Goal: Transaction & Acquisition: Purchase product/service

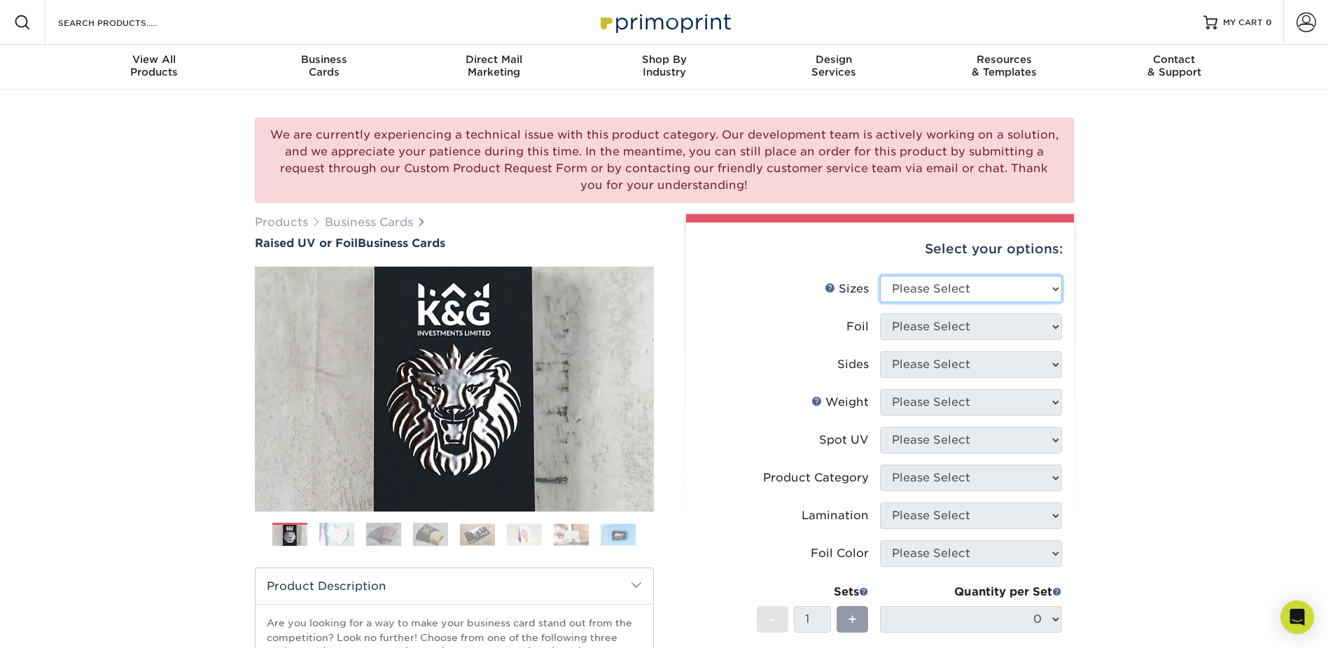
click at [948, 284] on select "Please Select 2" x 3.5" - Standard" at bounding box center [971, 289] width 182 height 27
select select "2.00x3.50"
click at [880, 276] on select "Please Select 2" x 3.5" - Standard" at bounding box center [971, 289] width 182 height 27
click at [1015, 322] on select "Please Select No Yes" at bounding box center [971, 327] width 182 height 27
select select "1"
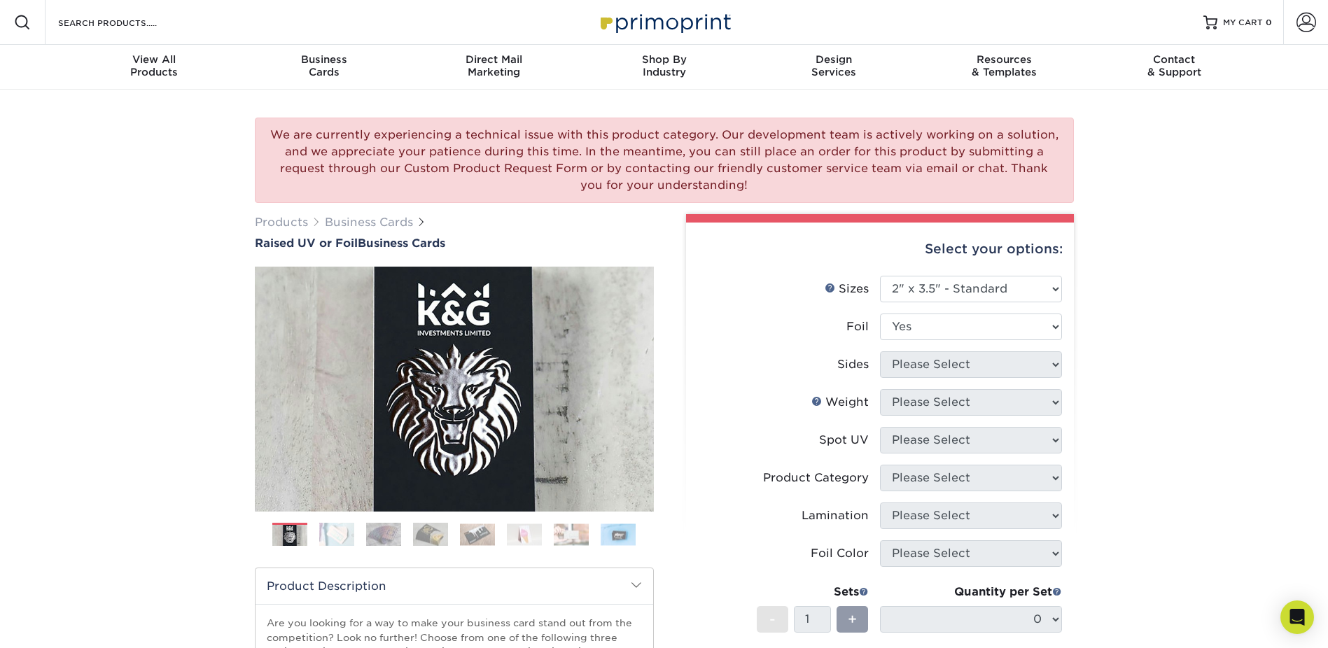
click at [880, 314] on select "Please Select No Yes" at bounding box center [971, 327] width 182 height 27
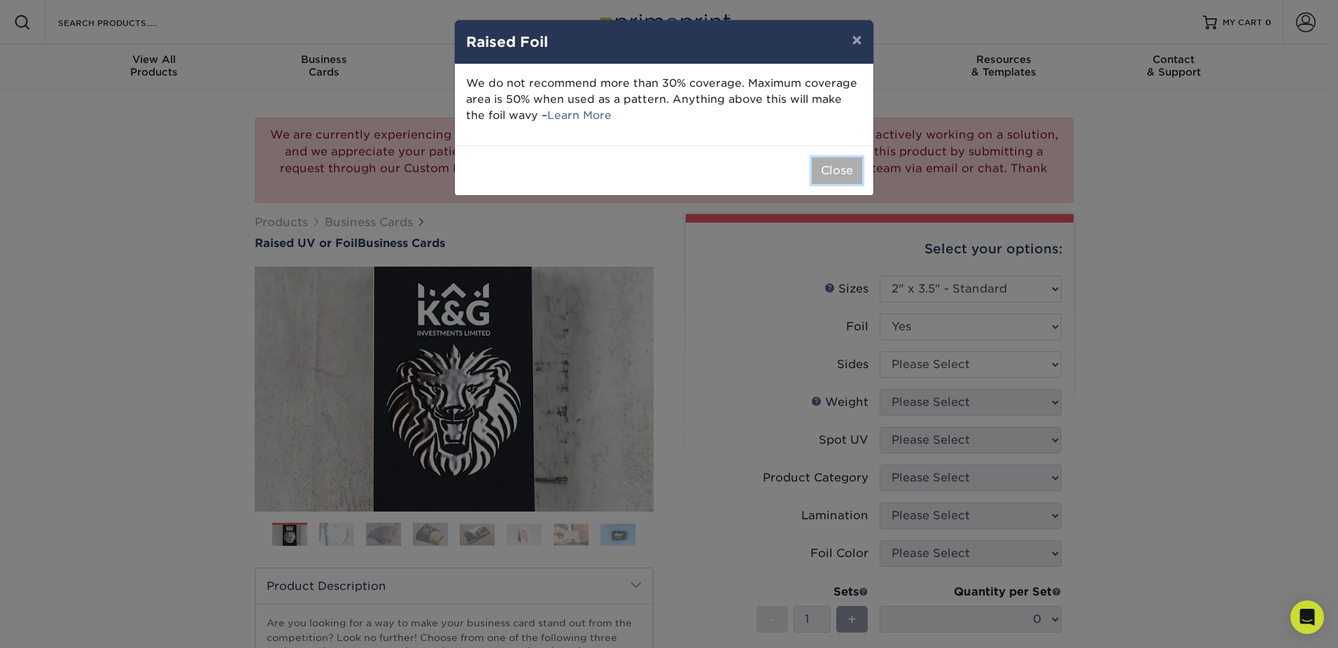
click at [832, 167] on button "Close" at bounding box center [837, 170] width 50 height 27
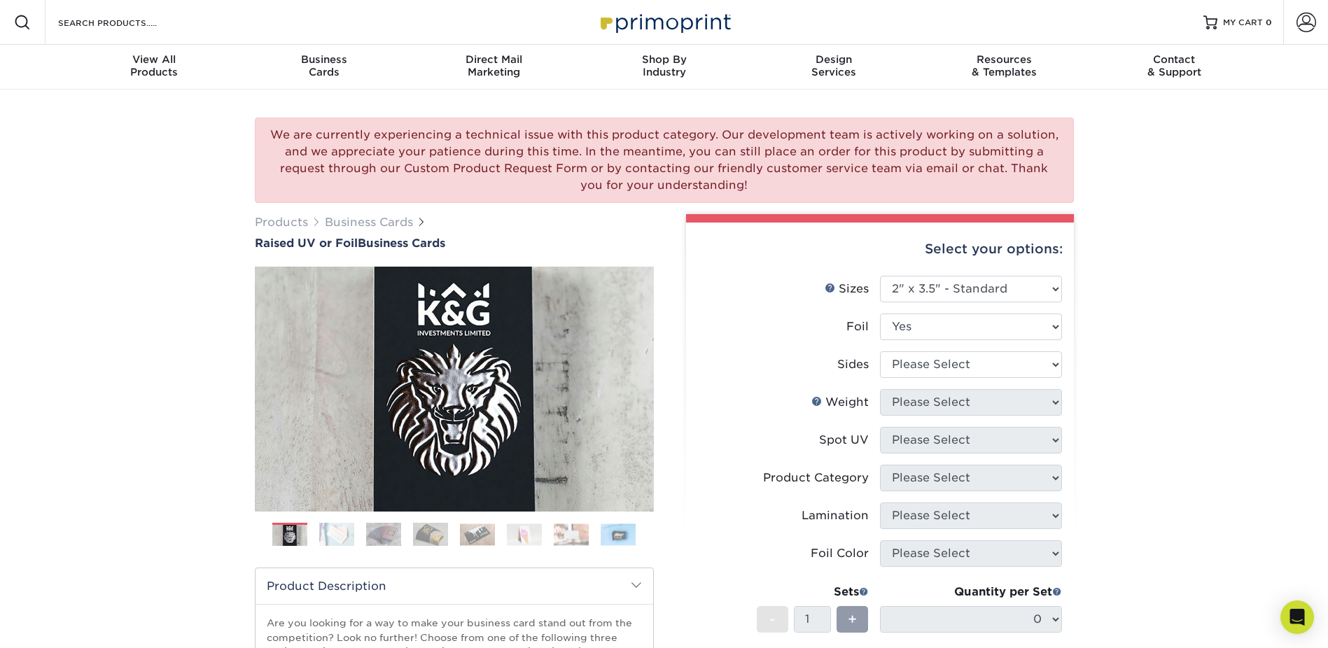
click at [977, 351] on li "Sides Please Select Print Both Sides - Foil Both Sides Print Both Sides - Foil …" at bounding box center [880, 370] width 364 height 38
click at [975, 360] on select "Please Select Print Both Sides - Foil Both Sides Print Both Sides - Foil Front …" at bounding box center [971, 364] width 182 height 27
click at [880, 351] on select "Please Select Print Both Sides - Foil Both Sides Print Both Sides - Foil Front …" at bounding box center [971, 364] width 182 height 27
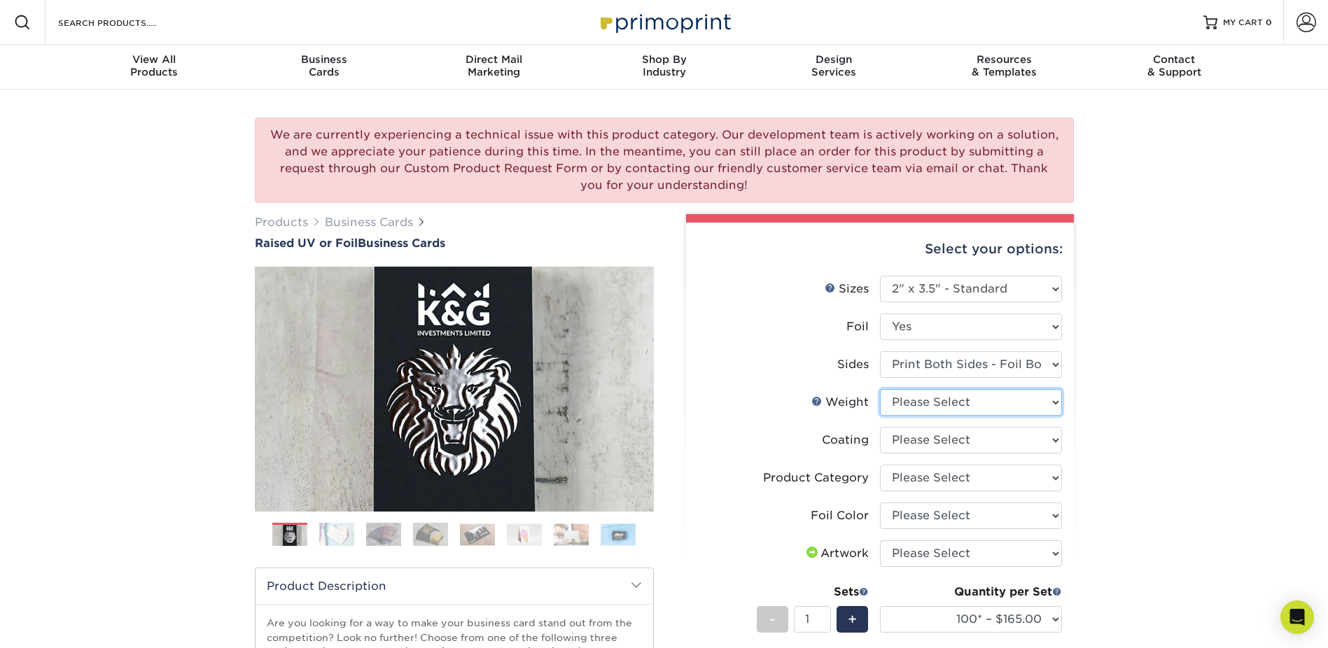
click at [985, 398] on select "Please Select 16PT" at bounding box center [971, 402] width 182 height 27
click at [990, 365] on select "Please Select Print Both Sides - Foil Both Sides Print Both Sides - Foil Front …" at bounding box center [971, 364] width 182 height 27
select select "e9e9dfb3-fba1-4d60-972c-fd9ca5904d33"
click at [880, 351] on select "Please Select Print Both Sides - Foil Both Sides Print Both Sides - Foil Front …" at bounding box center [971, 364] width 182 height 27
click at [985, 399] on select "Please Select 16PT" at bounding box center [971, 402] width 182 height 27
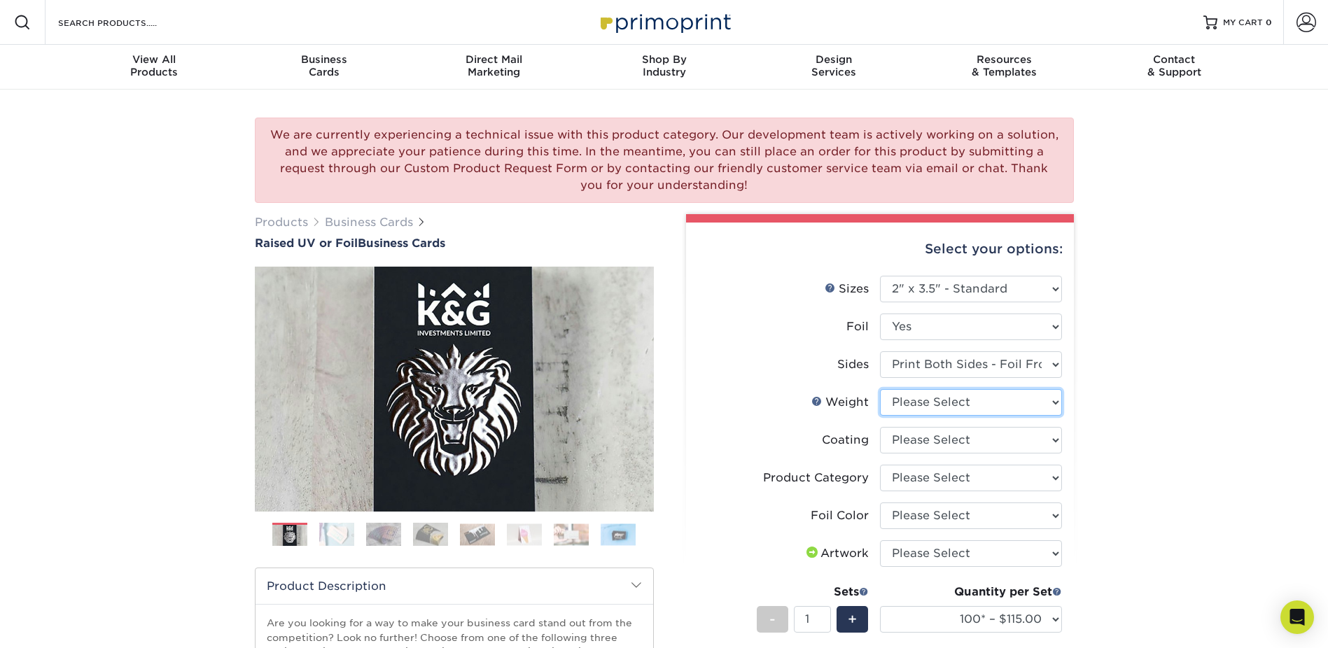
scroll to position [220, 0]
